Goal: Task Accomplishment & Management: Use online tool/utility

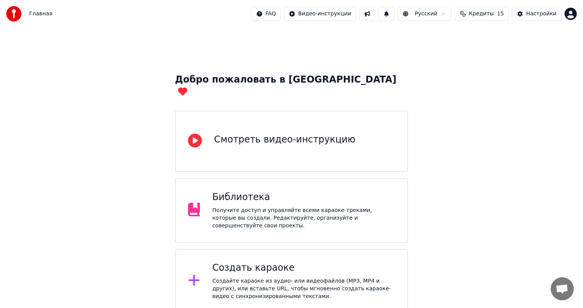
click at [263, 277] on div "Создайте караоке из аудио- или видеофайлов (MP3, MP4 и других), или вставьте UR…" at bounding box center [303, 288] width 183 height 23
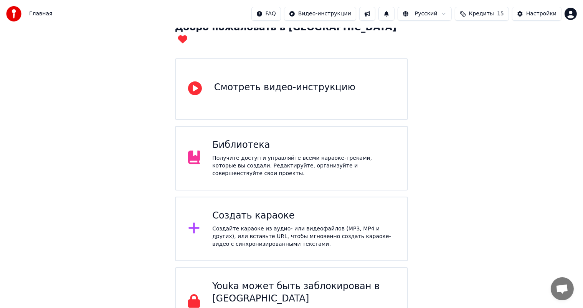
scroll to position [57, 0]
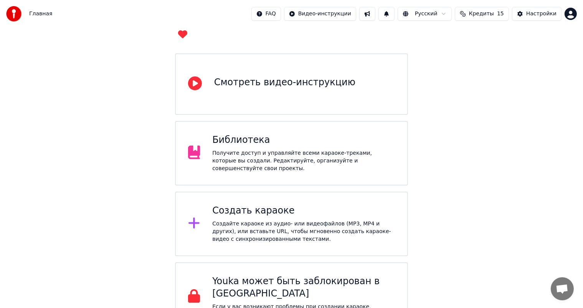
click at [282, 149] on div "Получите доступ и управляйте всеми караоке-треками, которые вы создали. Редакти…" at bounding box center [303, 160] width 183 height 23
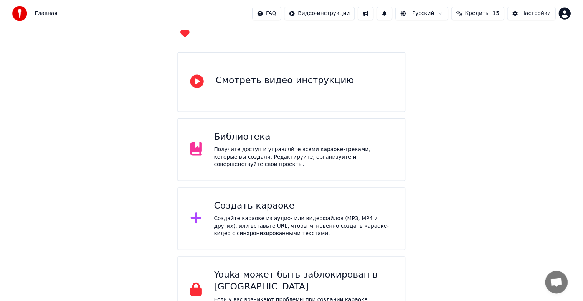
scroll to position [9, 0]
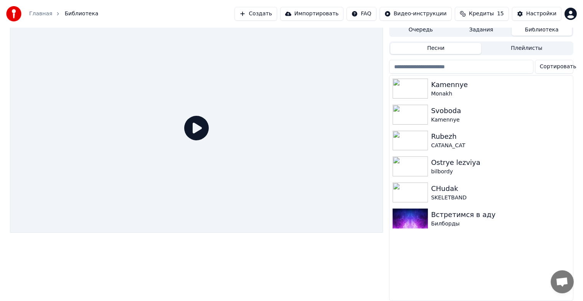
click at [290, 21] on div "Главная Библиотека Создать Импортировать FAQ Видео-инструкции Кредиты 15 Настро…" at bounding box center [291, 14] width 583 height 28
click at [277, 16] on button "Создать" at bounding box center [256, 14] width 42 height 14
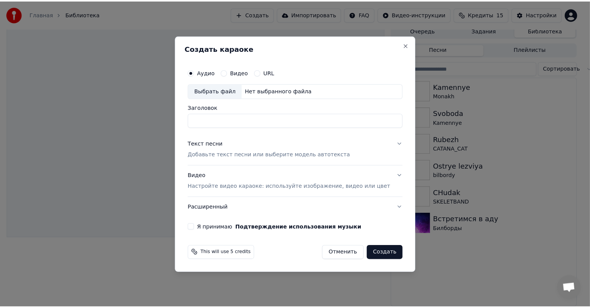
scroll to position [3, 0]
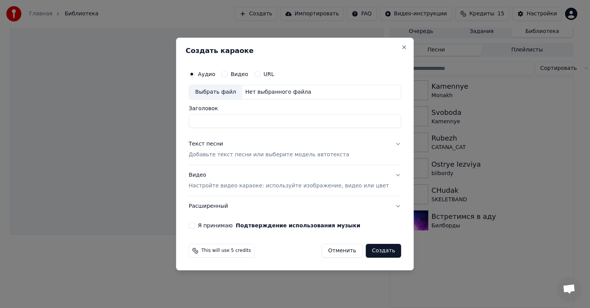
click at [235, 93] on div "Выбрать файл" at bounding box center [215, 92] width 53 height 14
drag, startPoint x: 284, startPoint y: 118, endPoint x: 245, endPoint y: 131, distance: 41.0
click at [245, 131] on div "**********" at bounding box center [294, 147] width 218 height 168
type input "**********"
click at [242, 149] on div "Текст песни Добавьте текст песни или выберите модель автотекста" at bounding box center [269, 149] width 161 height 18
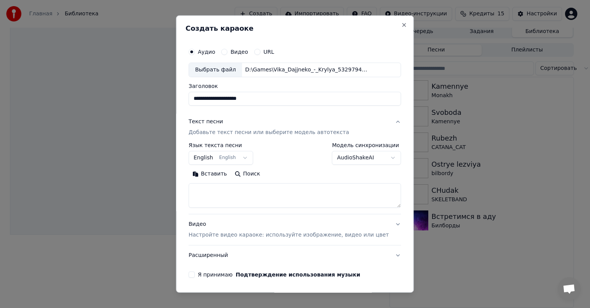
click at [227, 154] on button "English English" at bounding box center [221, 158] width 65 height 14
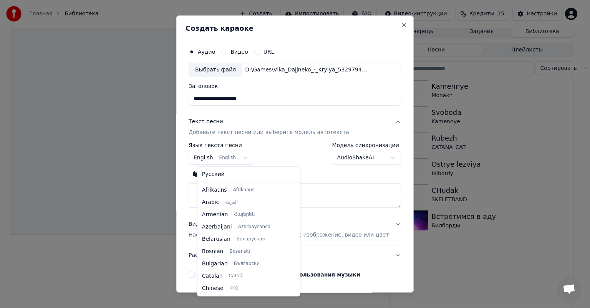
scroll to position [61, 0]
select select "**"
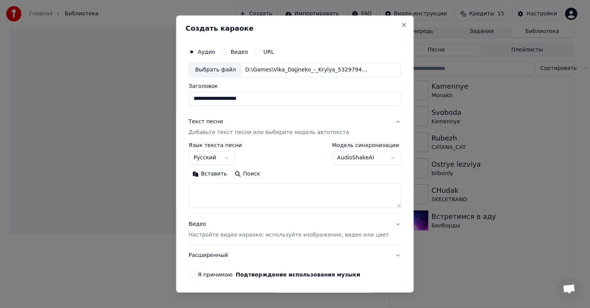
click at [220, 189] on textarea at bounding box center [295, 195] width 212 height 25
paste textarea "**********"
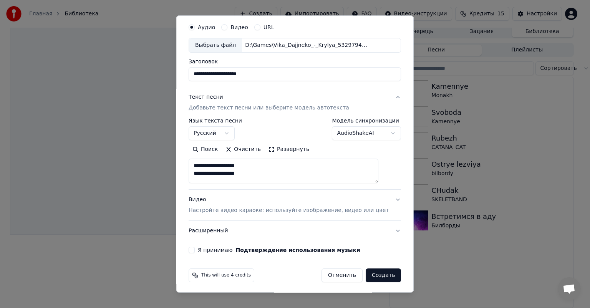
scroll to position [26, 0]
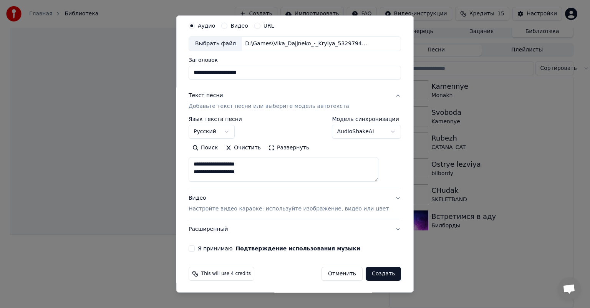
type textarea "**********"
click at [248, 208] on p "Настройте видео караоке: используйте изображение, видео или цвет" at bounding box center [289, 209] width 200 height 8
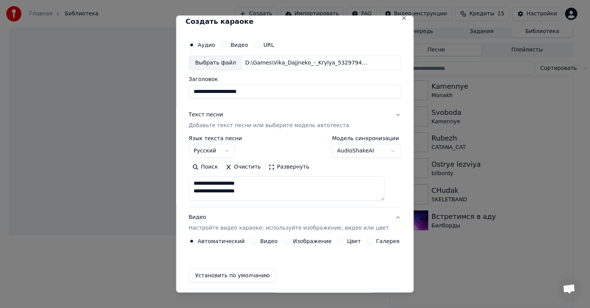
scroll to position [6, 0]
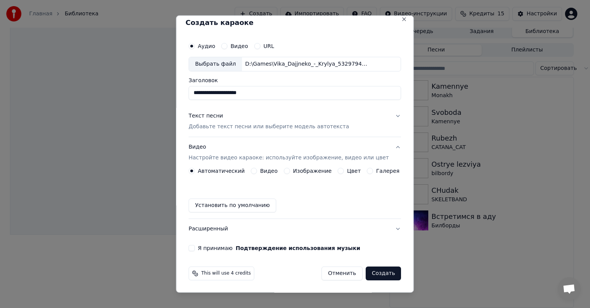
click at [299, 172] on label "Изображение" at bounding box center [312, 170] width 39 height 5
click at [290, 172] on button "Изображение" at bounding box center [287, 171] width 6 height 6
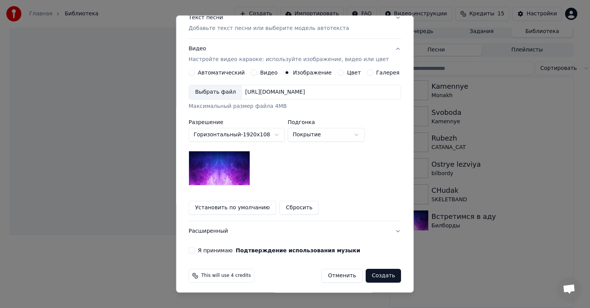
scroll to position [106, 0]
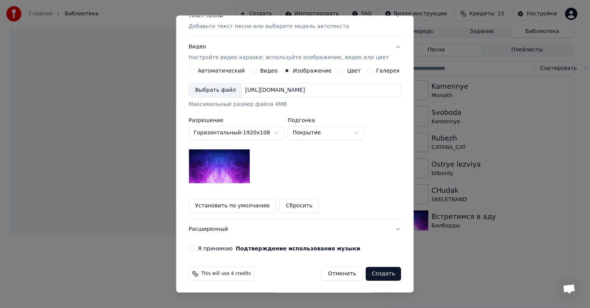
click at [209, 247] on label "Я принимаю Подтверждение использования музыки" at bounding box center [279, 248] width 162 height 5
click at [195, 247] on button "Я принимаю Подтверждение использования музыки" at bounding box center [192, 248] width 6 height 6
click at [223, 212] on button "Установить по умолчанию" at bounding box center [233, 206] width 88 height 14
click at [232, 204] on button "Сбросить" at bounding box center [242, 206] width 40 height 14
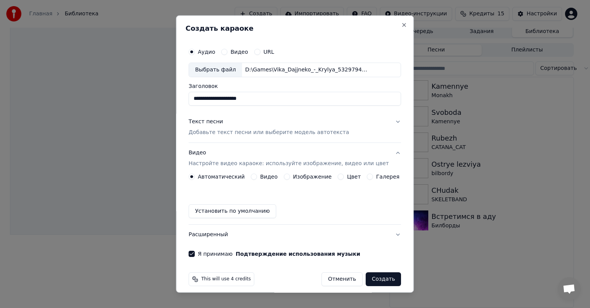
scroll to position [0, 0]
click at [233, 129] on p "Добавьте текст песни или выберите модель автотекста" at bounding box center [269, 133] width 161 height 8
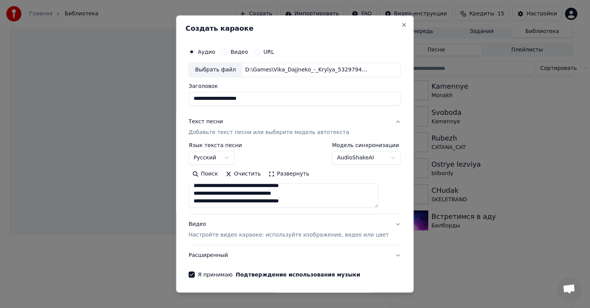
scroll to position [38, 0]
click at [200, 224] on div "Видео Настройте видео караоке: используйте изображение, видео или цвет" at bounding box center [289, 229] width 200 height 18
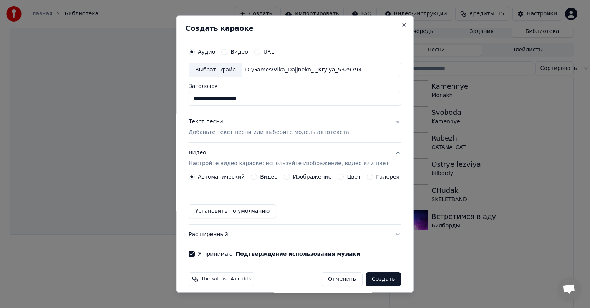
click at [303, 174] on label "Изображение" at bounding box center [312, 176] width 39 height 5
click at [290, 174] on button "Изображение" at bounding box center [287, 177] width 6 height 6
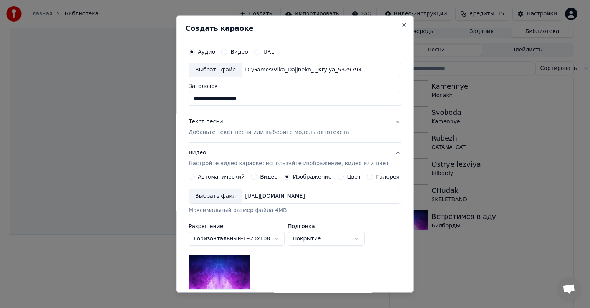
click at [232, 194] on div "Выбрать файл" at bounding box center [215, 196] width 53 height 14
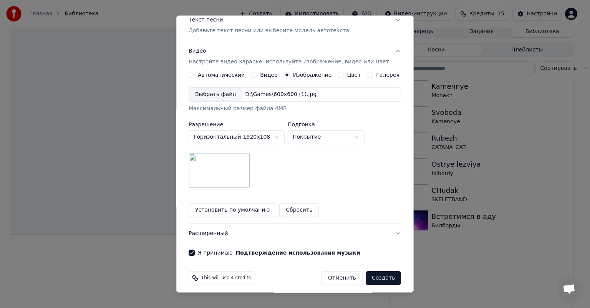
scroll to position [106, 0]
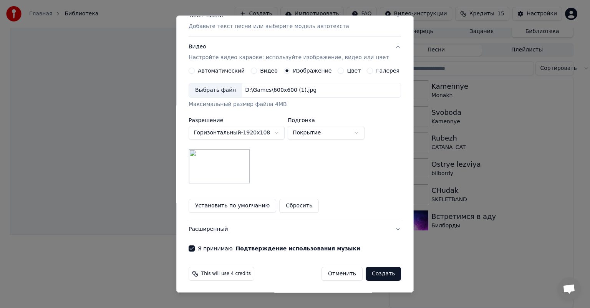
click at [378, 271] on button "Создать" at bounding box center [383, 274] width 35 height 14
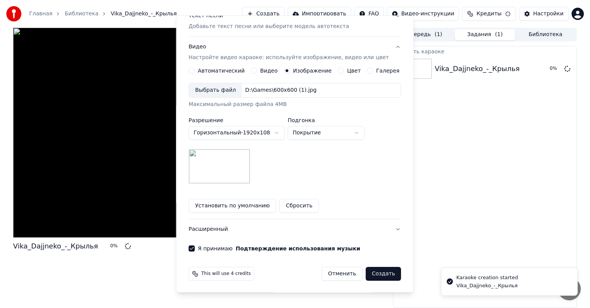
scroll to position [6, 0]
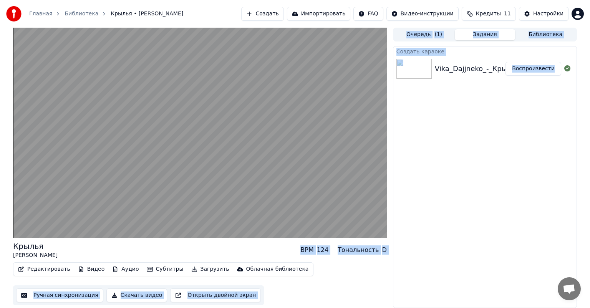
click at [589, 0] on html "Главная Библиотека Крылья • Vika Dajjneko Создать Импортировать FAQ Видео-инстр…" at bounding box center [295, 154] width 590 height 308
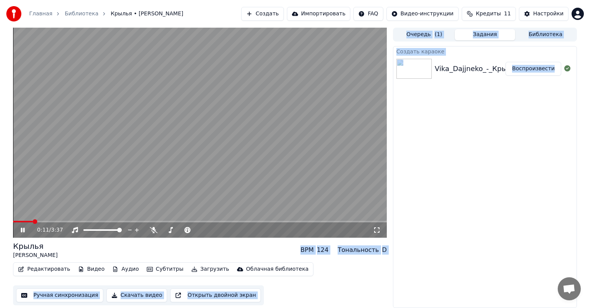
click at [472, 174] on div "Создать караоке Vika_Dajjneko_-_Крылья Воспроизвести" at bounding box center [485, 177] width 184 height 262
click at [444, 149] on div "Создать караоке Vika_Dajjneko_-_Крылья Воспроизвести" at bounding box center [485, 177] width 184 height 262
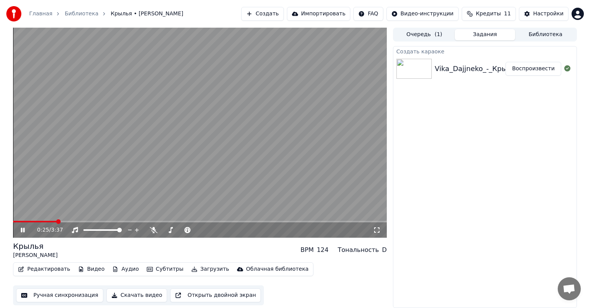
click at [68, 221] on span at bounding box center [200, 222] width 374 height 2
click at [87, 221] on span at bounding box center [200, 222] width 374 height 2
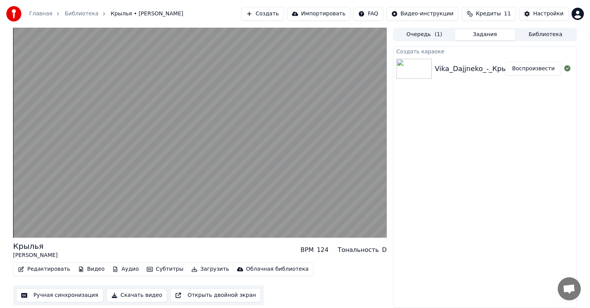
click at [61, 271] on button "Редактировать" at bounding box center [44, 269] width 58 height 11
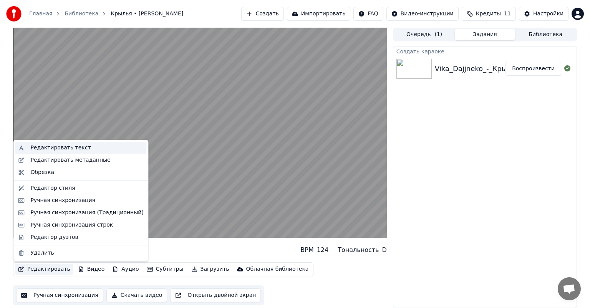
click at [79, 147] on div "Редактировать текст" at bounding box center [60, 148] width 60 height 8
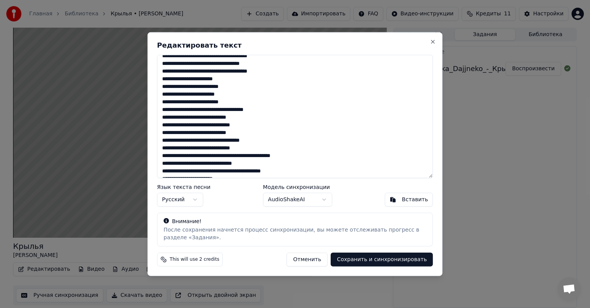
scroll to position [0, 0]
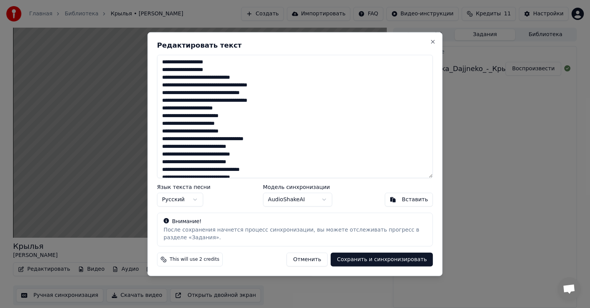
click at [223, 69] on textarea at bounding box center [295, 116] width 276 height 123
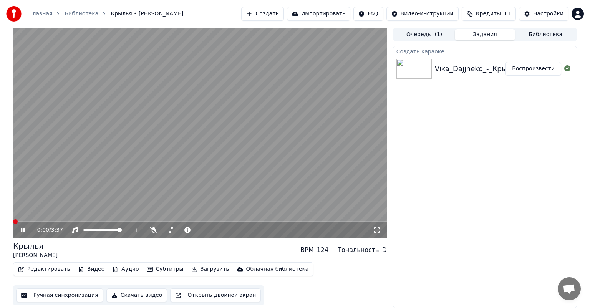
click at [13, 221] on span at bounding box center [13, 222] width 0 height 2
click at [22, 230] on icon at bounding box center [23, 230] width 4 height 5
click at [22, 229] on icon at bounding box center [22, 229] width 5 height 5
click at [127, 187] on video at bounding box center [200, 133] width 374 height 210
click at [71, 219] on video at bounding box center [200, 133] width 374 height 210
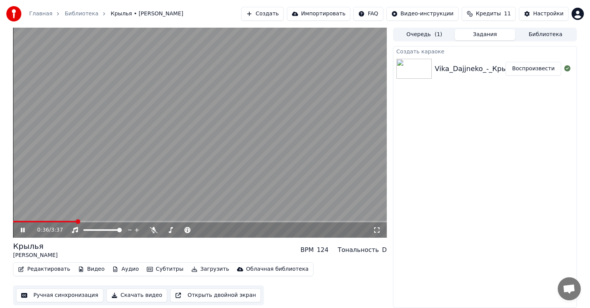
click at [70, 220] on video at bounding box center [200, 133] width 374 height 210
click at [66, 223] on div "0:36 / 3:37" at bounding box center [200, 229] width 374 height 15
click at [68, 220] on video at bounding box center [200, 133] width 374 height 210
click at [61, 222] on span at bounding box center [46, 222] width 66 height 2
click at [52, 222] on span at bounding box center [37, 222] width 48 height 2
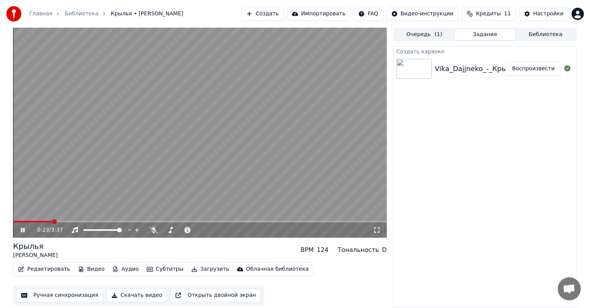
click at [20, 233] on icon at bounding box center [28, 230] width 18 height 6
click at [125, 161] on video at bounding box center [200, 133] width 374 height 210
click at [587, 184] on div "0:45 / 3:37 Крылья [PERSON_NAME] BPM 124 Тональность D Редактировать Видео Ауди…" at bounding box center [295, 168] width 590 height 280
click at [539, 170] on div "Создать караоке Vika_Dajjneko_-_Крылья Воспроизвести" at bounding box center [485, 177] width 184 height 262
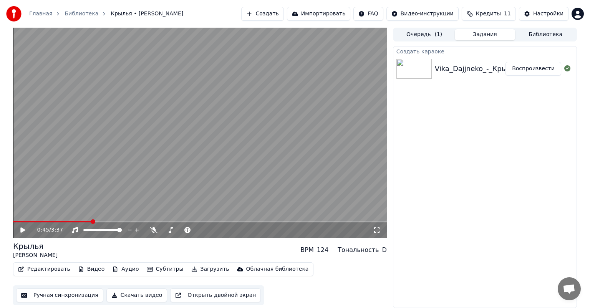
click at [45, 270] on button "Редактировать" at bounding box center [44, 269] width 58 height 11
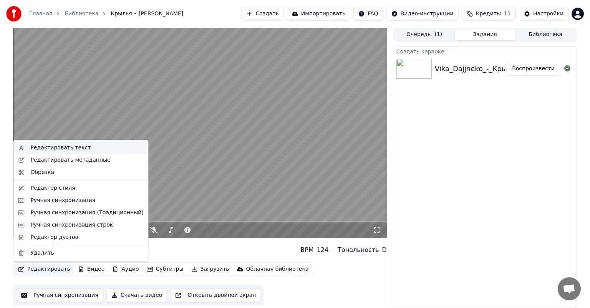
click at [82, 148] on div "Редактировать текст" at bounding box center [86, 148] width 113 height 8
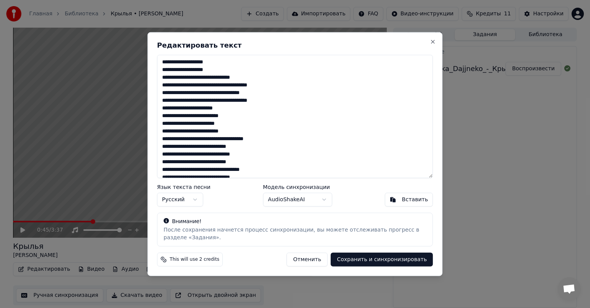
click at [223, 62] on textarea at bounding box center [295, 116] width 276 height 123
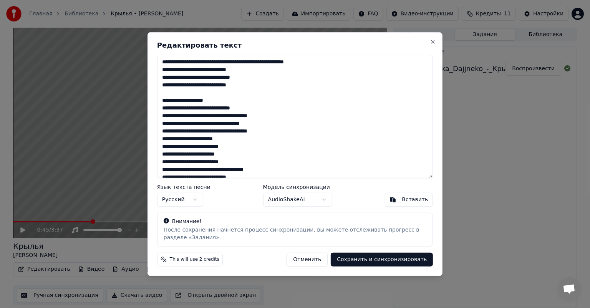
drag, startPoint x: 221, startPoint y: 63, endPoint x: 152, endPoint y: 63, distance: 69.5
click at [152, 63] on div "Редактировать текст Язык текста песни Русский Модель синхронизации AudioShakeAI…" at bounding box center [294, 154] width 295 height 244
drag, startPoint x: 253, startPoint y: 85, endPoint x: 160, endPoint y: 83, distance: 93.7
click at [160, 83] on textarea at bounding box center [295, 116] width 276 height 123
click at [211, 88] on textarea at bounding box center [295, 116] width 276 height 123
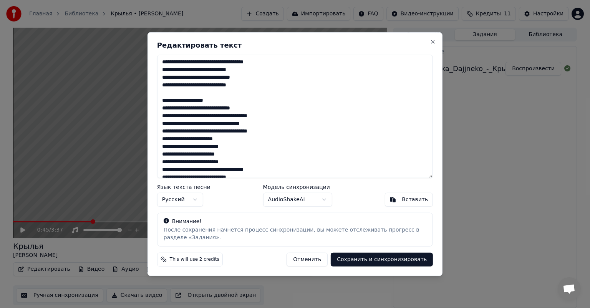
drag, startPoint x: 201, startPoint y: 101, endPoint x: 163, endPoint y: 102, distance: 38.0
click at [163, 102] on textarea at bounding box center [295, 116] width 276 height 123
click at [225, 104] on textarea at bounding box center [295, 116] width 276 height 123
drag, startPoint x: 225, startPoint y: 103, endPoint x: 160, endPoint y: 103, distance: 65.3
click at [160, 103] on textarea at bounding box center [295, 116] width 276 height 123
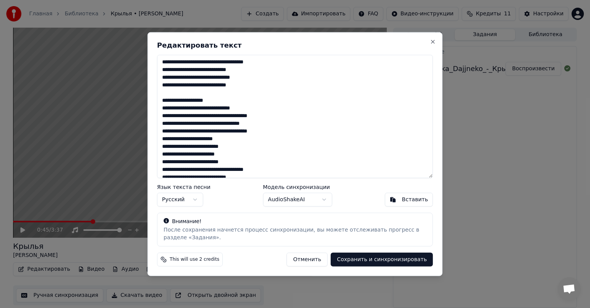
click at [233, 102] on textarea at bounding box center [295, 116] width 276 height 123
click at [226, 104] on textarea at bounding box center [295, 116] width 276 height 123
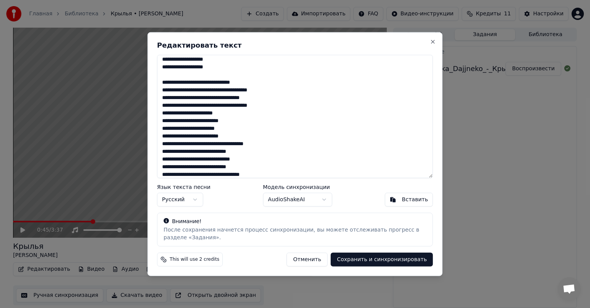
scroll to position [38, 0]
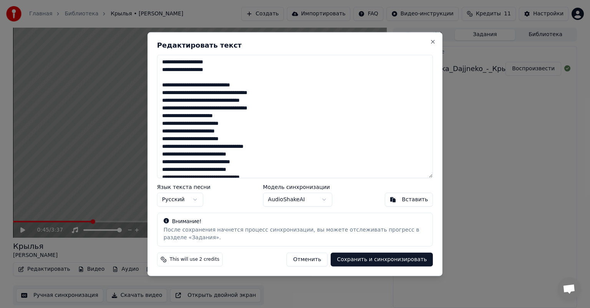
click at [163, 117] on textarea at bounding box center [295, 116] width 276 height 123
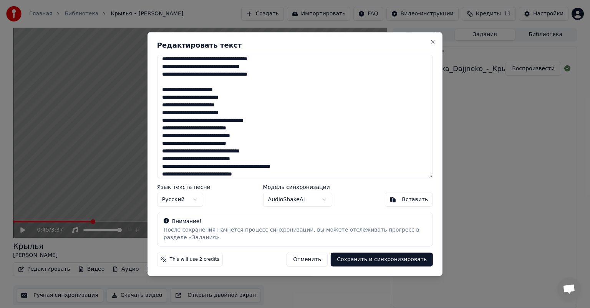
scroll to position [77, 0]
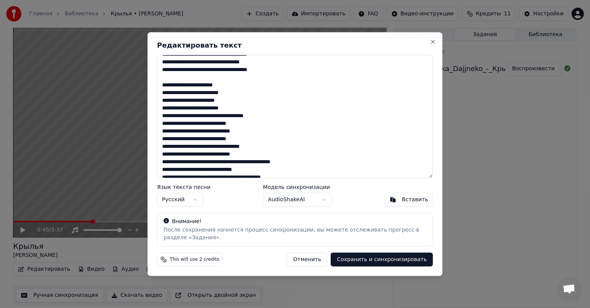
click at [161, 115] on textarea at bounding box center [295, 116] width 276 height 123
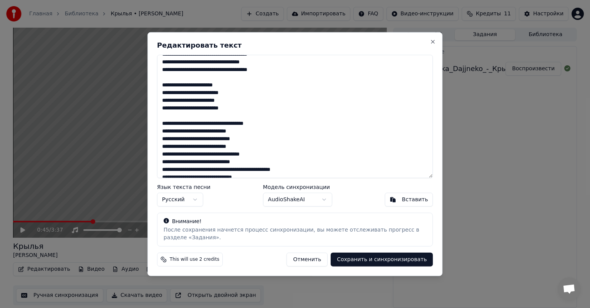
click at [161, 154] on textarea at bounding box center [295, 116] width 276 height 123
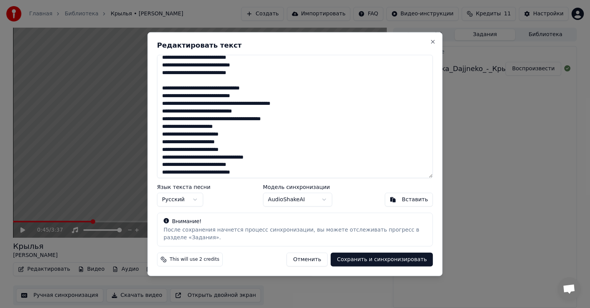
scroll to position [154, 0]
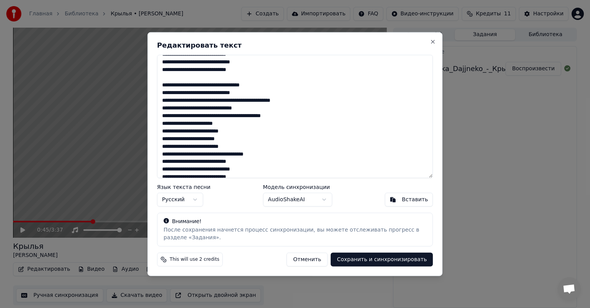
click at [163, 90] on textarea at bounding box center [295, 116] width 276 height 123
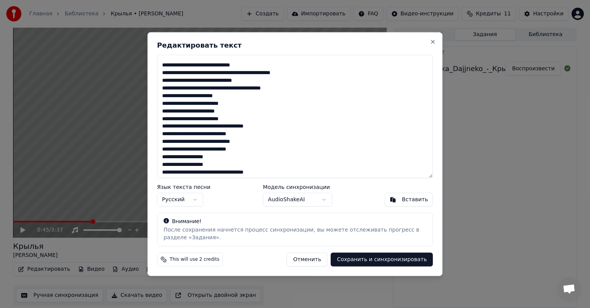
scroll to position [192, 0]
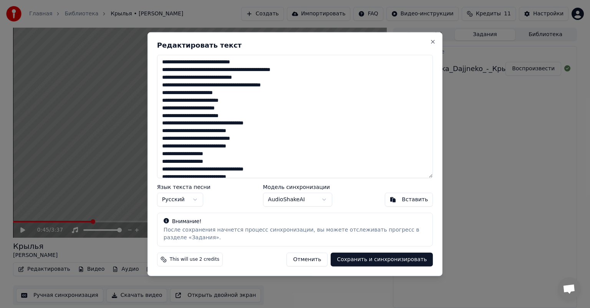
click at [163, 94] on textarea at bounding box center [295, 116] width 276 height 123
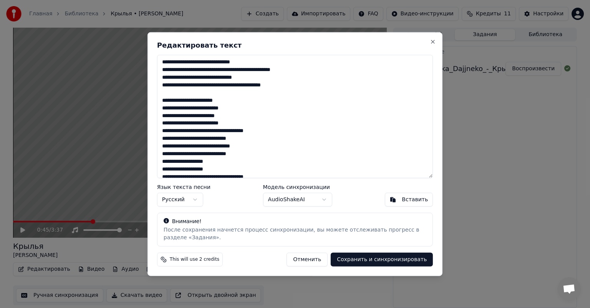
click at [247, 124] on textarea at bounding box center [295, 116] width 276 height 123
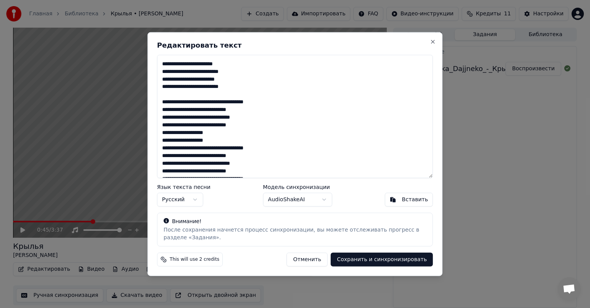
scroll to position [230, 0]
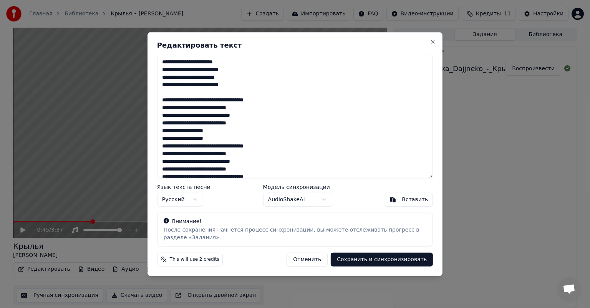
click at [161, 135] on textarea at bounding box center [295, 116] width 276 height 123
click at [162, 131] on textarea at bounding box center [295, 116] width 276 height 123
click at [252, 146] on textarea at bounding box center [295, 116] width 276 height 123
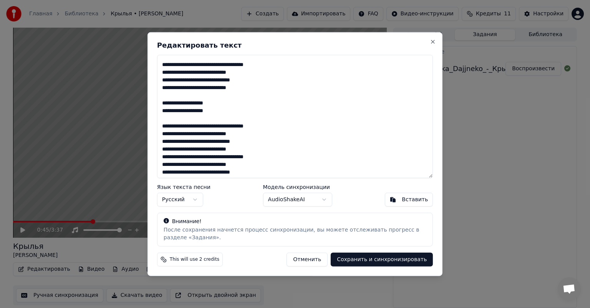
scroll to position [269, 0]
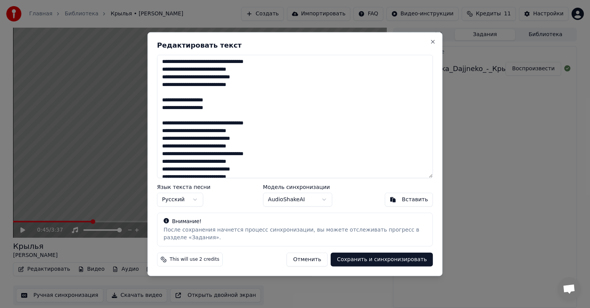
click at [251, 146] on textarea at bounding box center [295, 116] width 276 height 123
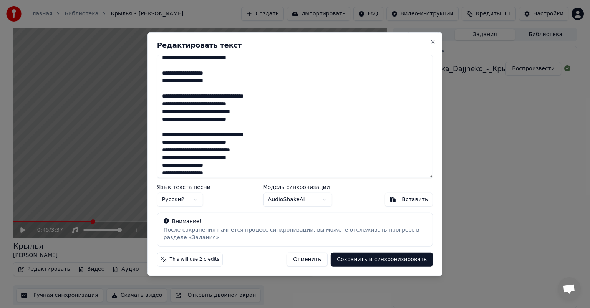
scroll to position [298, 0]
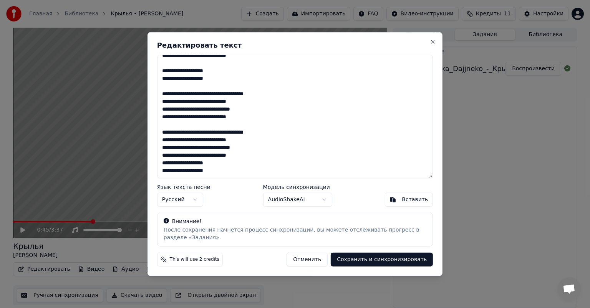
click at [254, 156] on textarea at bounding box center [295, 116] width 276 height 123
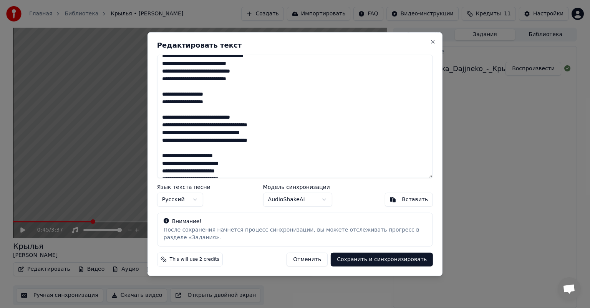
scroll to position [0, 0]
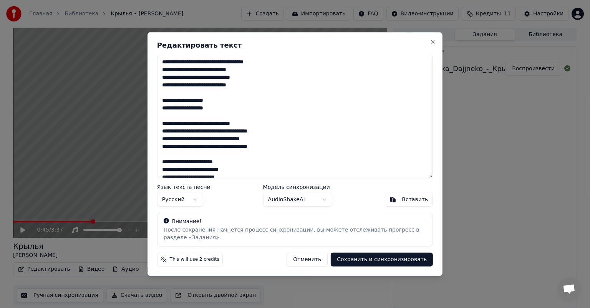
type textarea "**********"
click at [369, 258] on button "Сохранить и синхронизировать" at bounding box center [382, 259] width 102 height 14
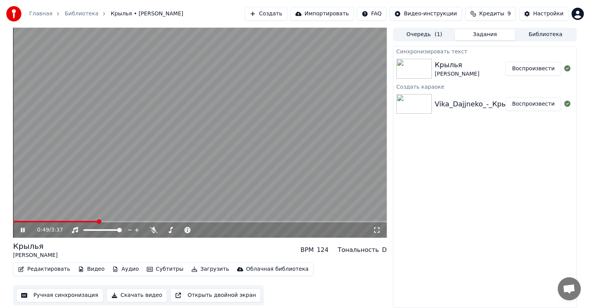
click at [209, 114] on video at bounding box center [200, 133] width 374 height 210
click at [537, 72] on button "Воспроизвести" at bounding box center [533, 69] width 56 height 14
click at [533, 69] on button "Воспроизвести" at bounding box center [533, 69] width 56 height 14
click at [127, 298] on button "Скачать видео" at bounding box center [136, 295] width 61 height 14
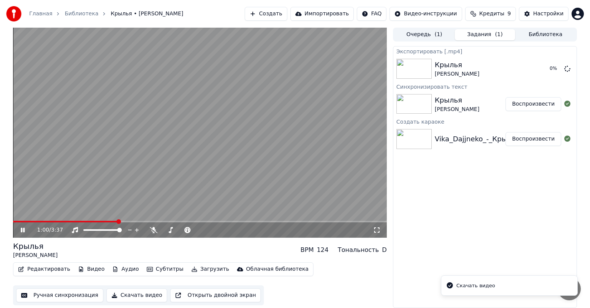
click at [212, 169] on video at bounding box center [200, 133] width 374 height 210
click at [544, 70] on button "Показать" at bounding box center [541, 69] width 40 height 14
click at [287, 17] on button "Создать" at bounding box center [266, 14] width 42 height 14
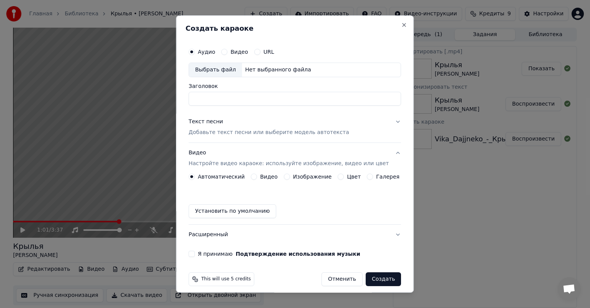
click at [222, 66] on div "Выбрать файл" at bounding box center [215, 70] width 53 height 14
drag, startPoint x: 288, startPoint y: 101, endPoint x: 257, endPoint y: 99, distance: 30.8
click at [257, 99] on input "**********" at bounding box center [295, 99] width 212 height 14
type input "**********"
click at [231, 133] on p "Добавьте текст песни или выберите модель автотекста" at bounding box center [269, 133] width 161 height 8
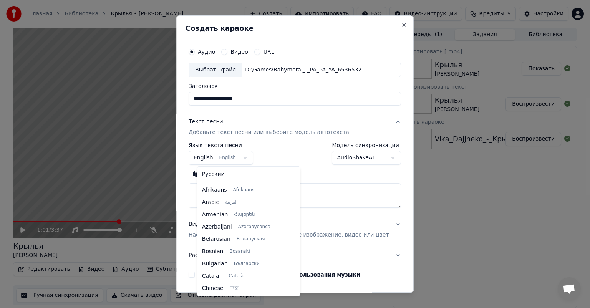
click at [220, 157] on body "**********" at bounding box center [295, 154] width 590 height 308
select select "**"
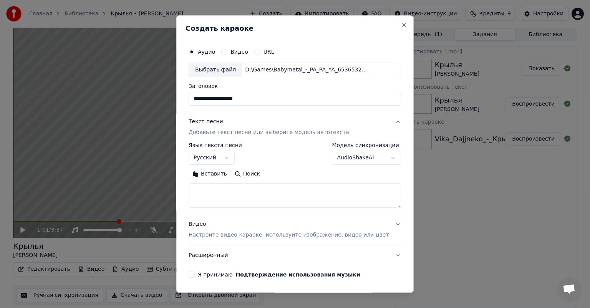
click at [223, 193] on textarea at bounding box center [295, 195] width 212 height 25
paste textarea "**********"
type textarea "**********"
click at [401, 25] on button "Close" at bounding box center [404, 25] width 6 height 6
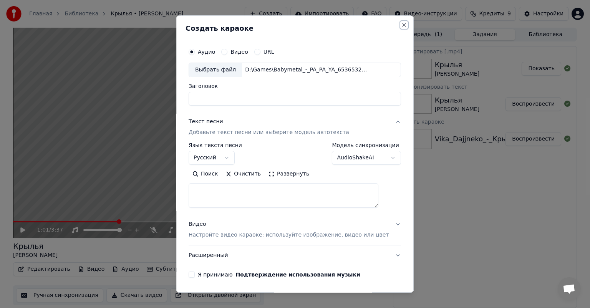
scroll to position [0, 0]
select select
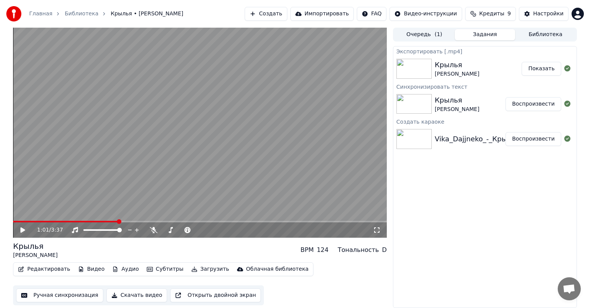
click at [402, 202] on div "Экспортировать [.mp4] Крылья [PERSON_NAME] Показать Синхронизировать текст Крыл…" at bounding box center [485, 177] width 184 height 262
click at [268, 293] on div "Редактировать Видео Аудио Субтитры Загрузить Облачная библиотека Ручная синхрон…" at bounding box center [200, 283] width 374 height 43
click at [276, 14] on button "Создать" at bounding box center [266, 14] width 42 height 14
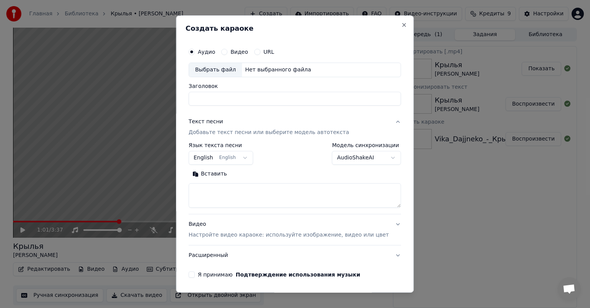
click at [217, 71] on div "Выбрать файл" at bounding box center [215, 70] width 53 height 14
type input "**********"
click at [222, 154] on button "English English" at bounding box center [221, 158] width 65 height 14
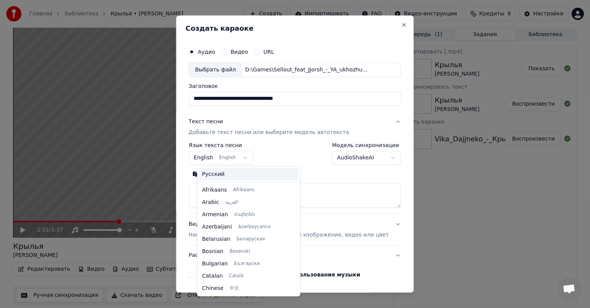
scroll to position [61, 0]
select select "**"
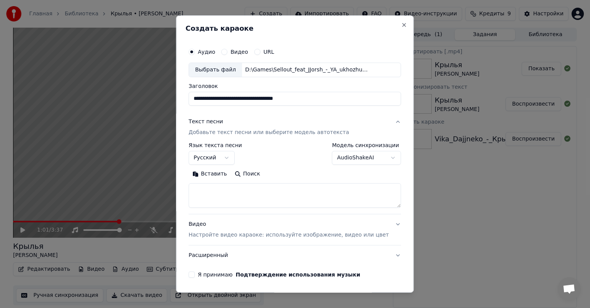
click at [272, 186] on textarea at bounding box center [295, 195] width 212 height 25
paste textarea "**********"
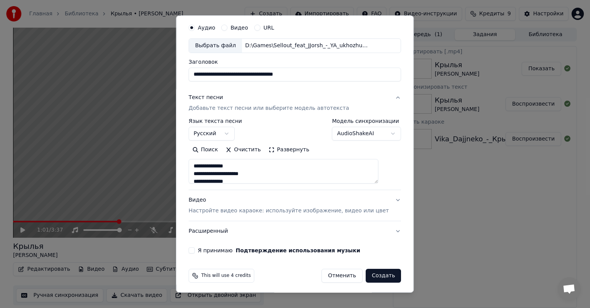
scroll to position [26, 0]
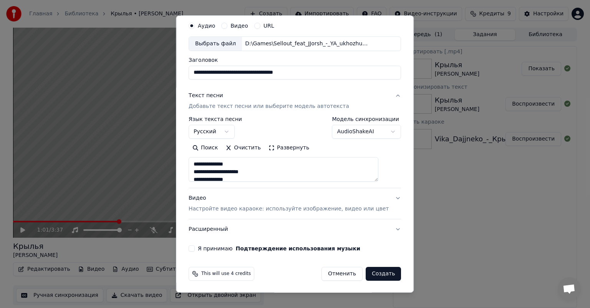
type textarea "**********"
click at [254, 205] on p "Настройте видео караоке: используйте изображение, видео или цвет" at bounding box center [289, 209] width 200 height 8
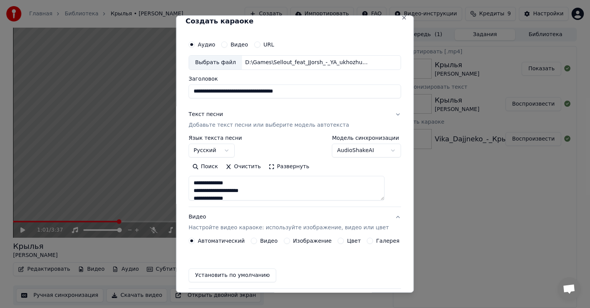
scroll to position [6, 0]
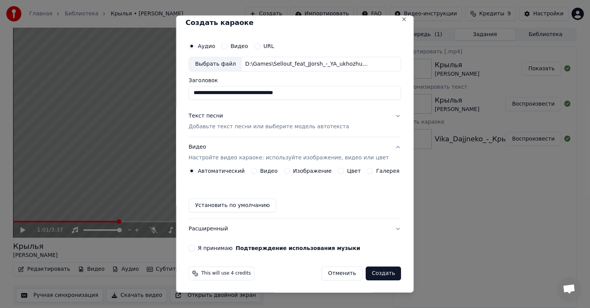
click at [287, 169] on button "Изображение" at bounding box center [287, 171] width 6 height 6
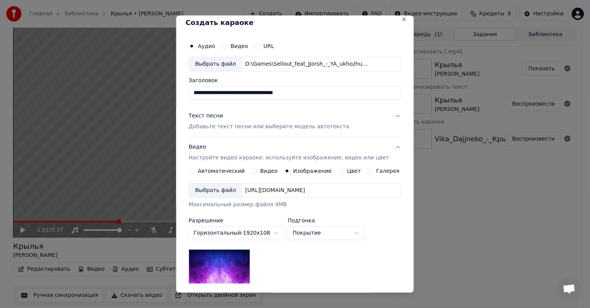
click at [236, 190] on div "Выбрать файл" at bounding box center [215, 191] width 53 height 14
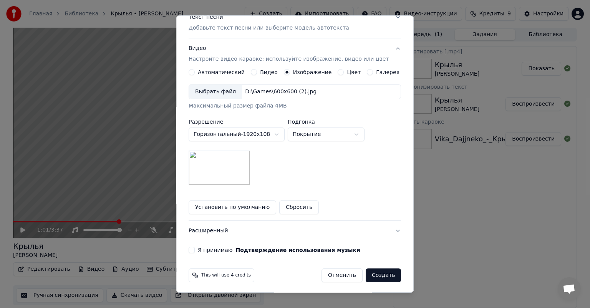
scroll to position [106, 0]
click at [195, 245] on button "Я принимаю Подтверждение использования музыки" at bounding box center [192, 248] width 6 height 6
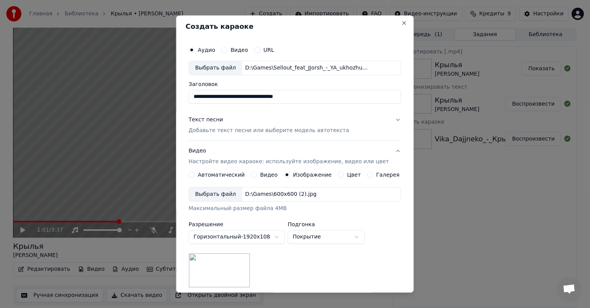
scroll to position [0, 0]
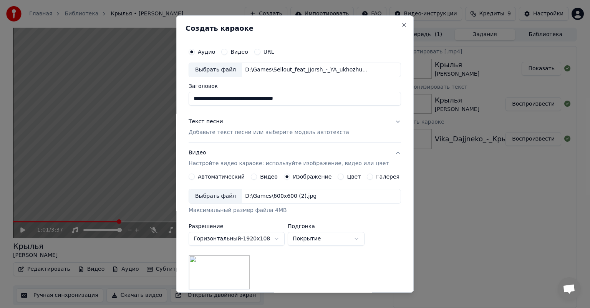
drag, startPoint x: 306, startPoint y: 104, endPoint x: 249, endPoint y: 104, distance: 57.2
click at [249, 104] on input "**********" at bounding box center [295, 99] width 212 height 14
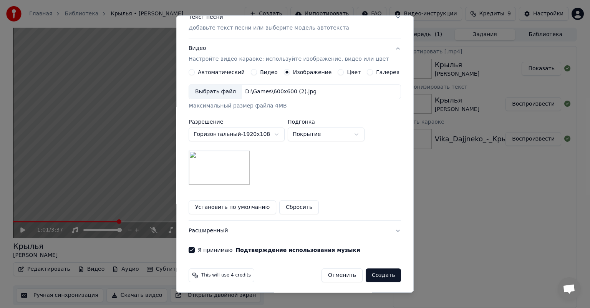
scroll to position [106, 0]
type input "**********"
click at [369, 271] on button "Создать" at bounding box center [383, 274] width 35 height 14
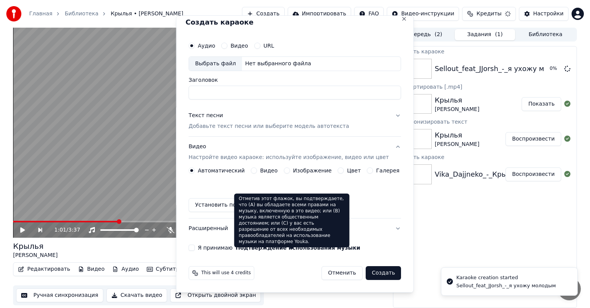
scroll to position [6, 0]
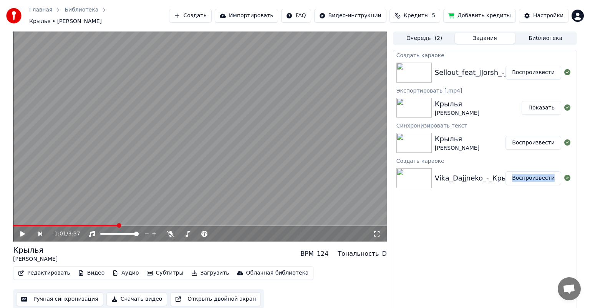
click at [525, 283] on div "Создать караоке Sellout_feat_JJorsh_-_я ухожу молодым Воспроизвести Экспортиров…" at bounding box center [485, 181] width 184 height 262
click at [526, 69] on button "Воспроизвести" at bounding box center [533, 73] width 56 height 14
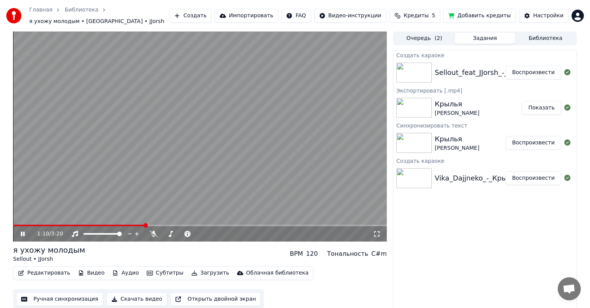
click at [428, 230] on div "Создать караоке Sellout_feat_JJorsh_-_я ухожу молодым Воспроизвести Экспортиров…" at bounding box center [485, 181] width 184 height 262
click at [170, 233] on span at bounding box center [181, 234] width 38 height 2
click at [186, 232] on span at bounding box center [185, 234] width 5 height 5
click at [215, 233] on span at bounding box center [205, 234] width 19 height 2
click at [185, 231] on div at bounding box center [205, 234] width 62 height 8
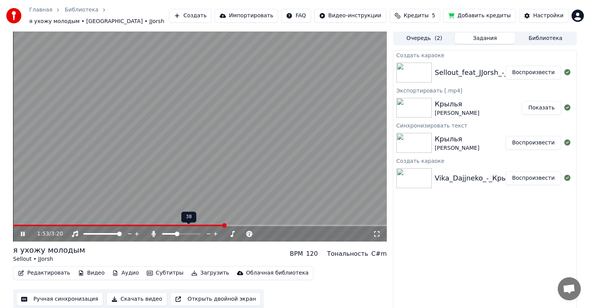
click at [176, 233] on span at bounding box center [169, 234] width 15 height 2
click at [167, 232] on div at bounding box center [188, 234] width 62 height 8
click at [167, 232] on span at bounding box center [169, 234] width 5 height 5
click at [162, 232] on span at bounding box center [164, 234] width 5 height 5
click at [164, 232] on span at bounding box center [166, 234] width 5 height 5
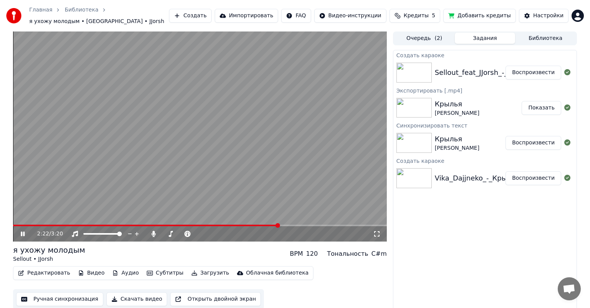
click at [293, 225] on span at bounding box center [200, 226] width 374 height 2
click at [312, 225] on span at bounding box center [200, 226] width 374 height 2
click at [329, 225] on span at bounding box center [200, 226] width 374 height 2
click at [305, 218] on video at bounding box center [200, 136] width 374 height 210
click at [304, 225] on span at bounding box center [158, 226] width 291 height 2
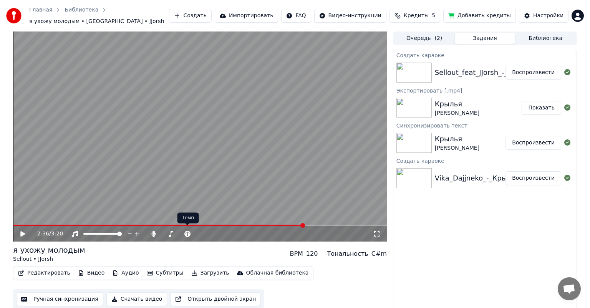
click at [192, 178] on video at bounding box center [200, 136] width 374 height 210
click at [173, 230] on div at bounding box center [188, 234] width 62 height 8
click at [170, 233] on span at bounding box center [181, 234] width 38 height 2
click at [162, 232] on span at bounding box center [164, 234] width 5 height 5
click at [177, 233] on span at bounding box center [181, 234] width 38 height 2
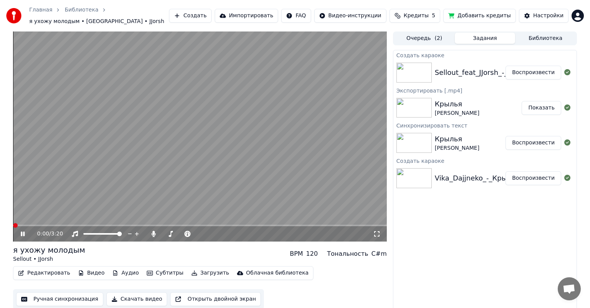
click at [13, 225] on span at bounding box center [13, 226] width 0 height 2
click at [162, 232] on span at bounding box center [164, 234] width 5 height 5
click at [180, 231] on div at bounding box center [205, 234] width 62 height 8
click at [176, 231] on div at bounding box center [188, 234] width 62 height 8
click at [175, 233] on span at bounding box center [181, 234] width 38 height 2
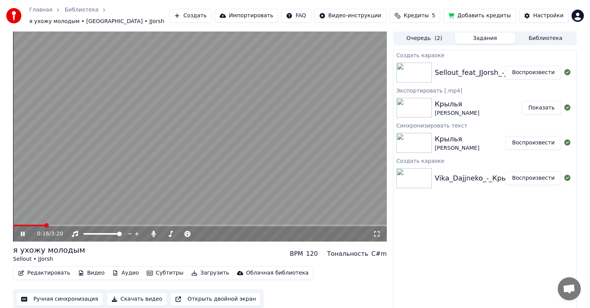
click at [28, 225] on span at bounding box center [28, 226] width 31 height 2
click at [172, 232] on span at bounding box center [172, 234] width 5 height 5
click at [77, 220] on video at bounding box center [200, 136] width 374 height 210
click at [78, 225] on span at bounding box center [200, 226] width 374 height 2
click at [114, 197] on video at bounding box center [200, 136] width 374 height 210
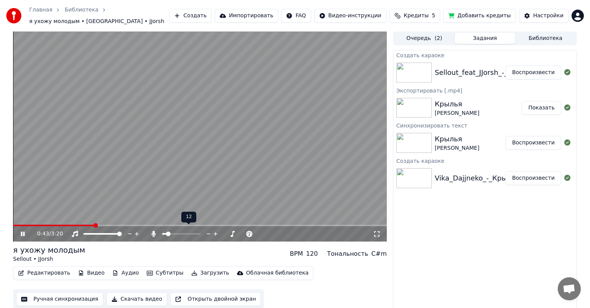
click at [166, 232] on span at bounding box center [168, 234] width 5 height 5
click at [63, 225] on span at bounding box center [79, 226] width 132 height 2
click at [35, 225] on span at bounding box center [24, 226] width 22 height 2
click at [132, 297] on button "Скачать видео" at bounding box center [136, 299] width 61 height 14
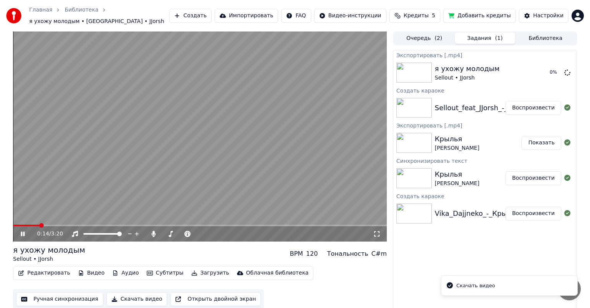
click at [252, 171] on video at bounding box center [200, 136] width 374 height 210
drag, startPoint x: 589, startPoint y: 313, endPoint x: 589, endPoint y: 237, distance: 76.8
click at [589, 308] on html "Главная Библиотека я ухожу молодым • [GEOGRAPHIC_DATA] • JJorsh Создать Импорти…" at bounding box center [295, 154] width 590 height 308
click at [547, 69] on button "Показать" at bounding box center [541, 73] width 40 height 14
click at [458, 261] on div "Экспортировать [.mp4] я ухожу молодым Sellout • JJorsh Показать Создать караоке…" at bounding box center [485, 181] width 184 height 262
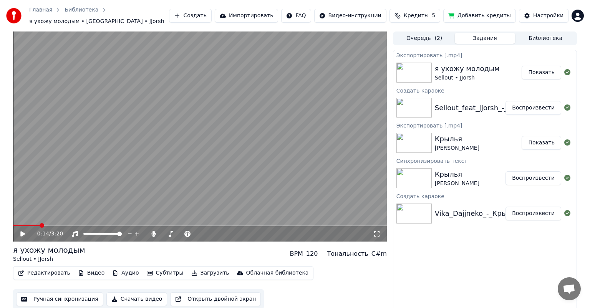
click at [536, 70] on button "Показать" at bounding box center [541, 73] width 40 height 14
click at [410, 186] on div "Экспортировать [.mp4] я ухожу молодым Sellout • JJorsh Показать Создать караоке…" at bounding box center [485, 181] width 184 height 262
